Goal: Browse casually

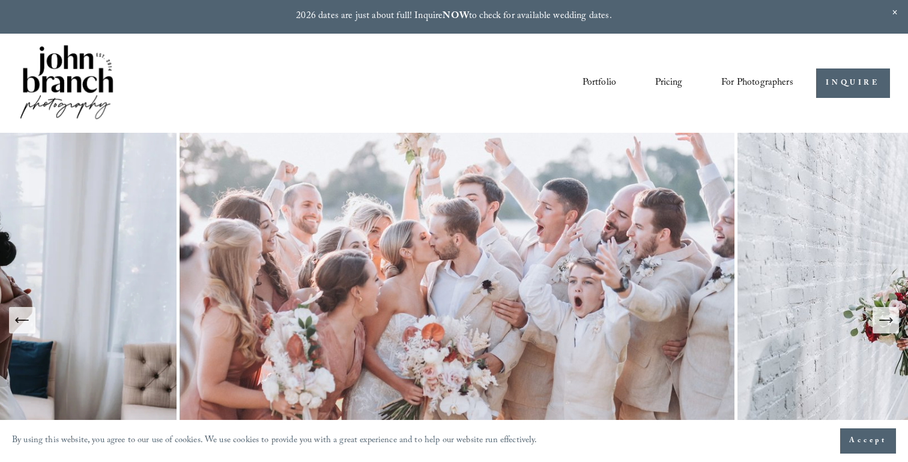
click at [596, 84] on link "Portfolio" at bounding box center [599, 83] width 34 height 20
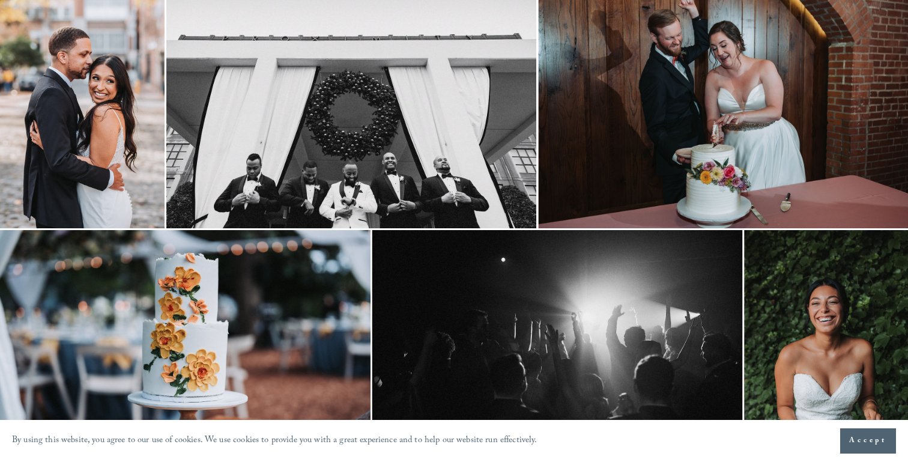
scroll to position [183, 0]
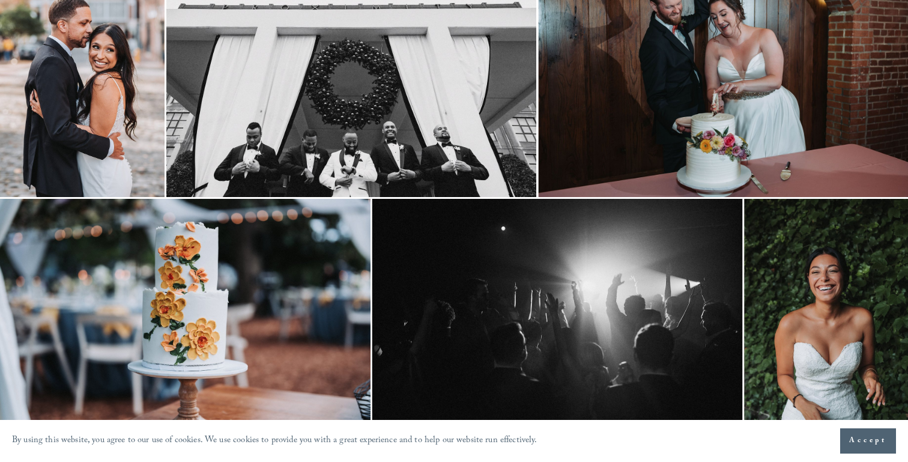
click at [145, 131] on img at bounding box center [82, 73] width 164 height 247
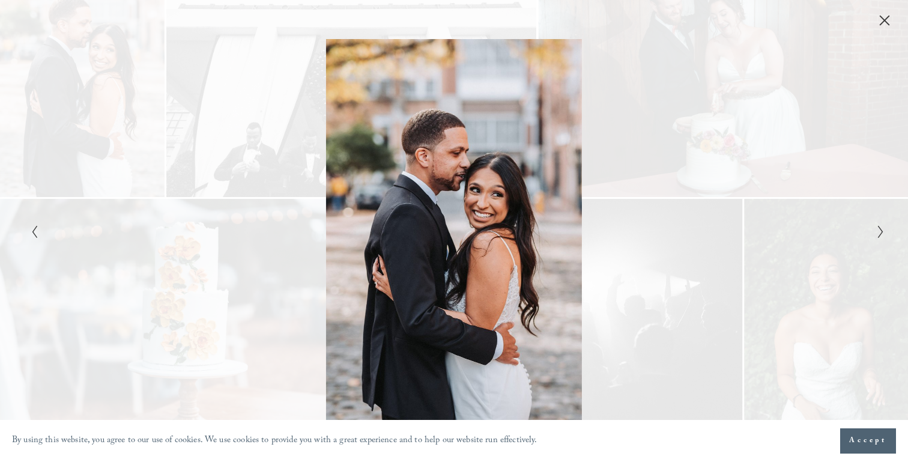
click at [855, 439] on span "Accept" at bounding box center [868, 441] width 38 height 12
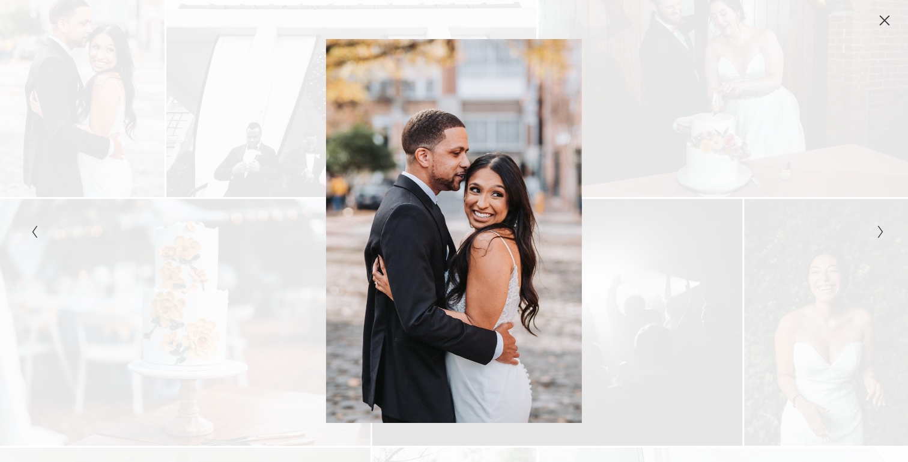
click at [886, 24] on icon "Close" at bounding box center [884, 20] width 12 height 12
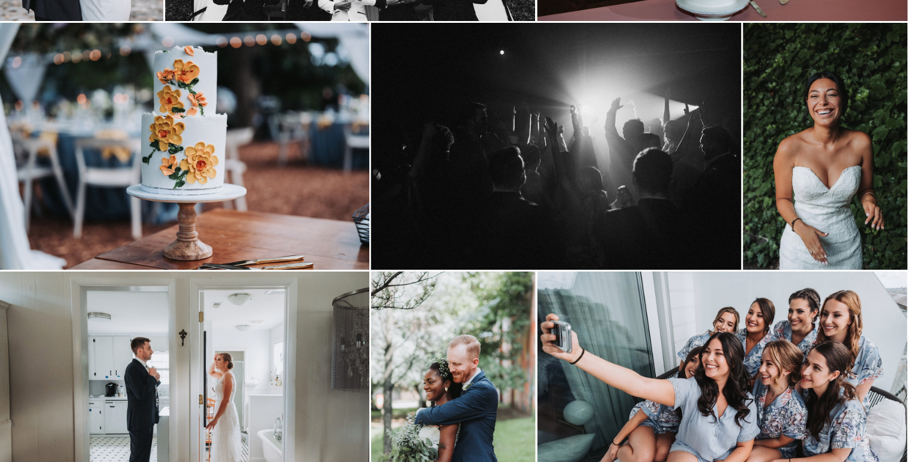
scroll to position [337, 1]
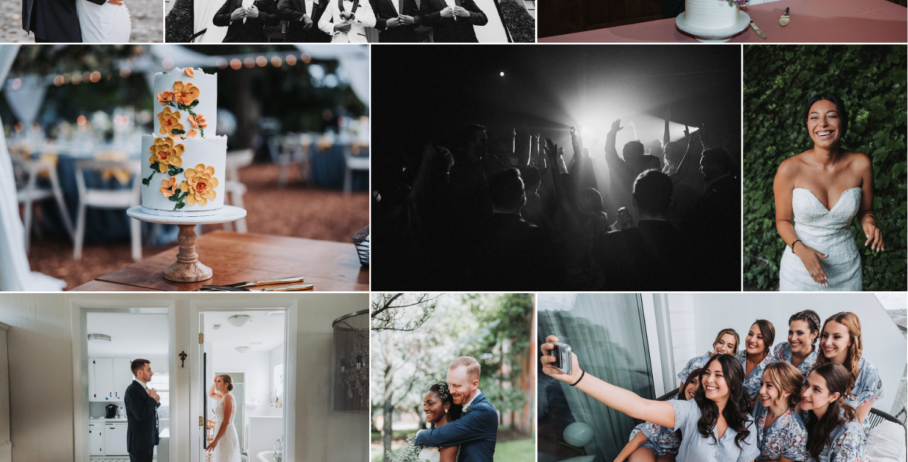
click at [196, 219] on img at bounding box center [184, 167] width 370 height 247
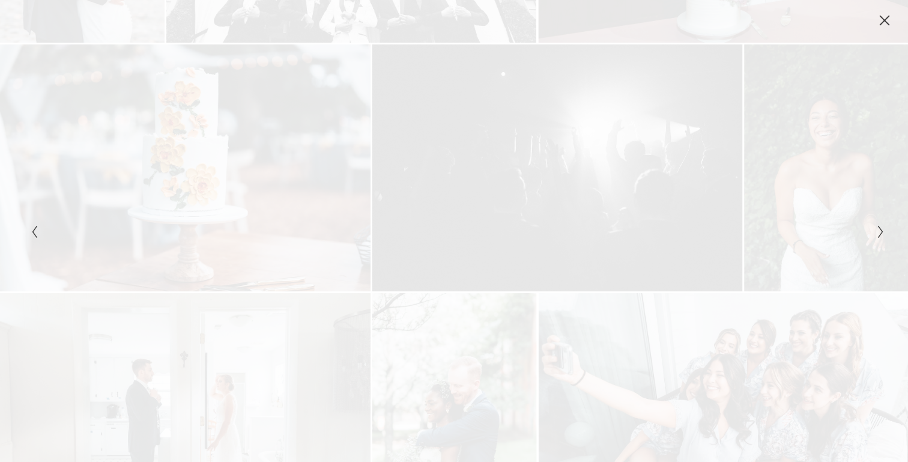
scroll to position [337, 0]
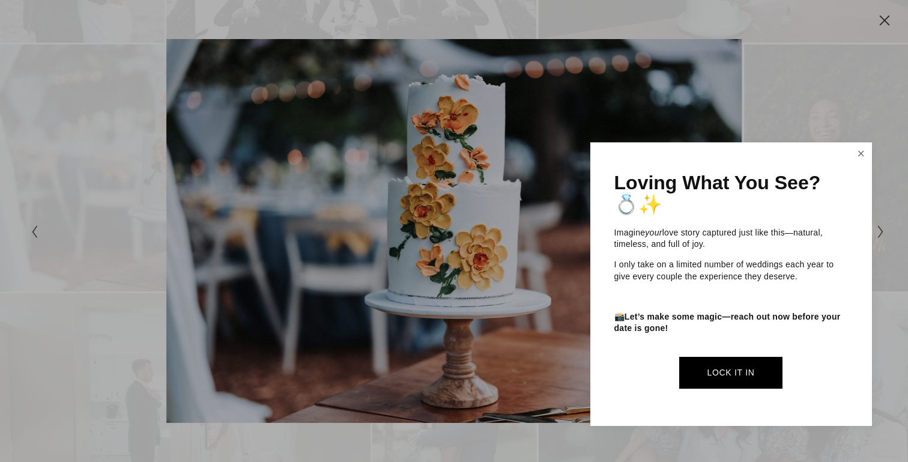
click at [857, 155] on link "Close" at bounding box center [861, 153] width 18 height 19
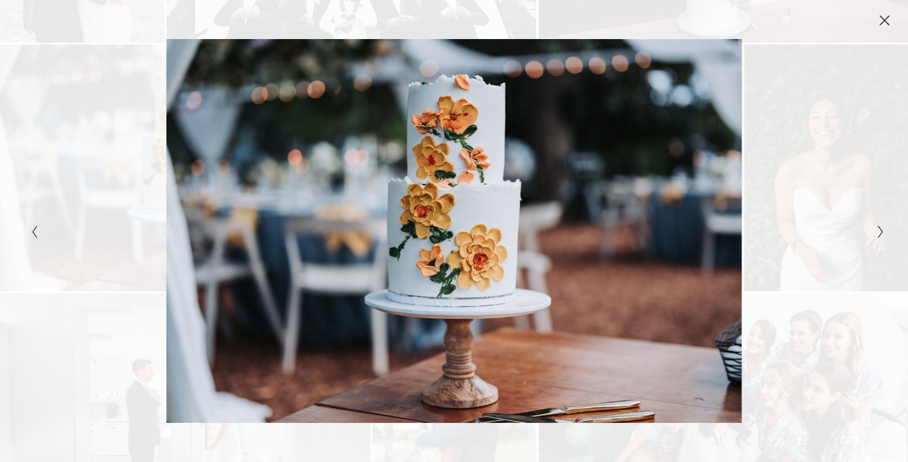
click at [885, 20] on icon "Close" at bounding box center [884, 21] width 10 height 10
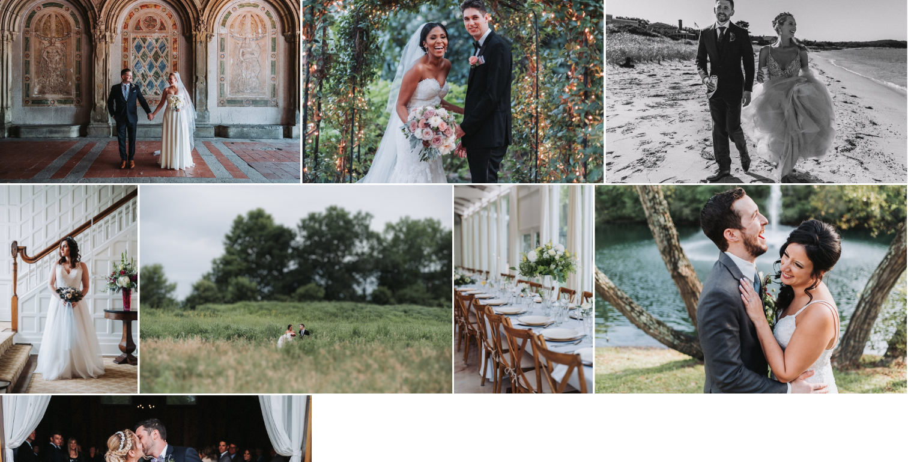
scroll to position [3236, 1]
